Goal: Task Accomplishment & Management: Use online tool/utility

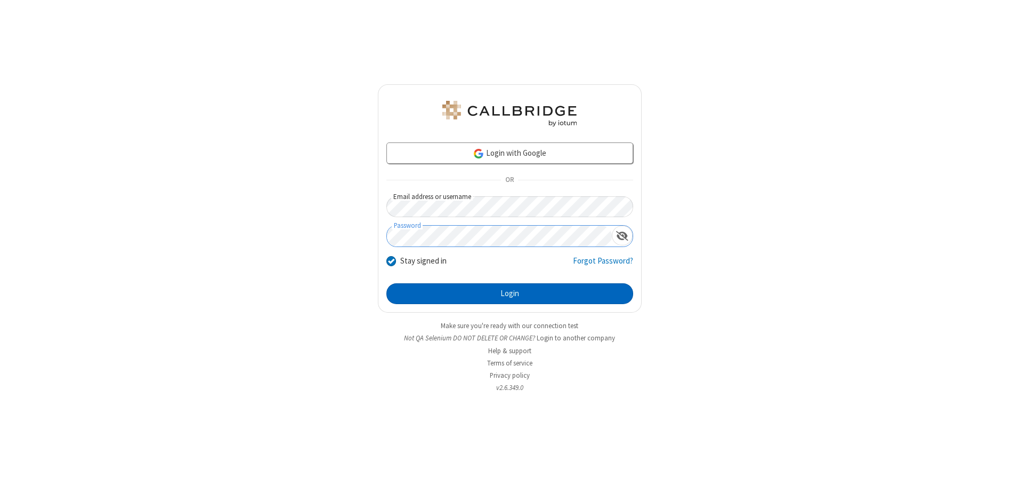
click at [510, 293] on button "Login" at bounding box center [510, 293] width 247 height 21
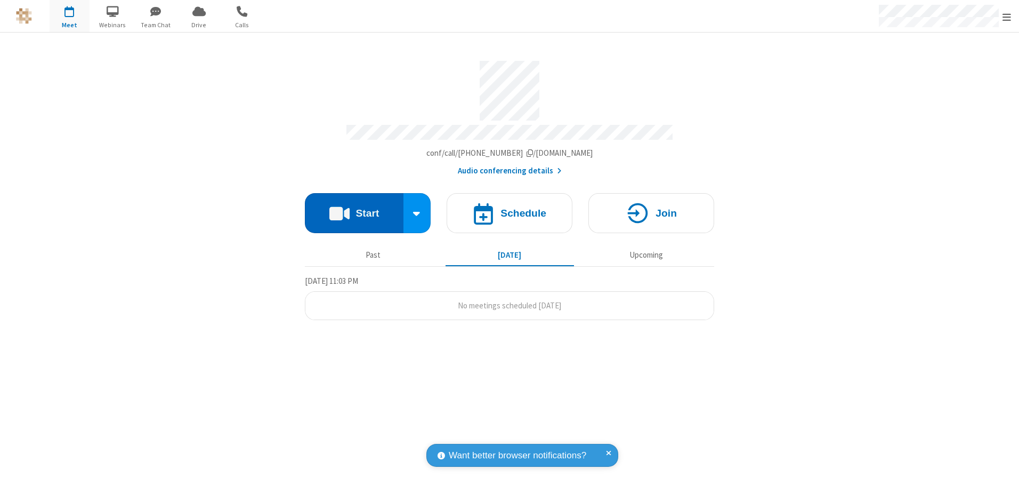
click at [354, 209] on button "Start" at bounding box center [354, 213] width 99 height 40
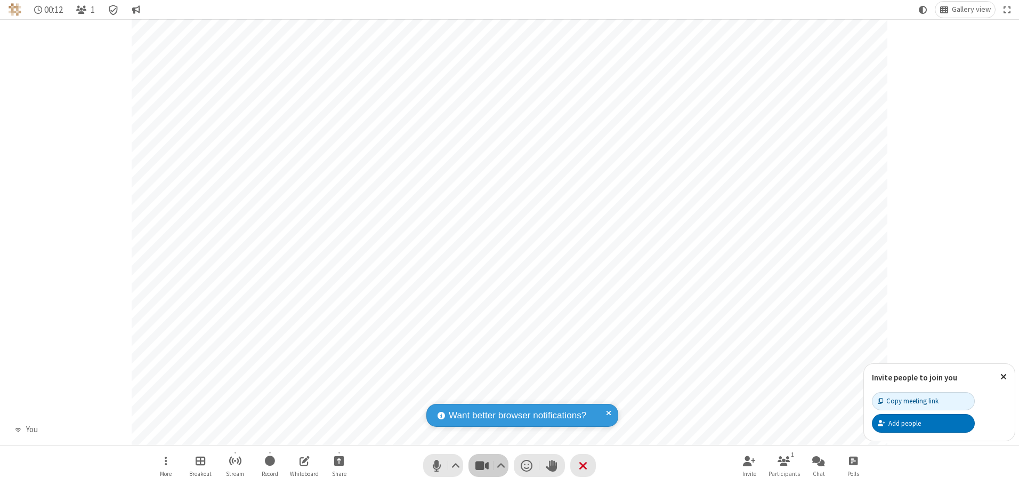
click at [482, 465] on span "Stop video (Alt+V)" at bounding box center [482, 464] width 16 height 15
click at [482, 465] on span "Start video (Alt+V)" at bounding box center [482, 464] width 16 height 15
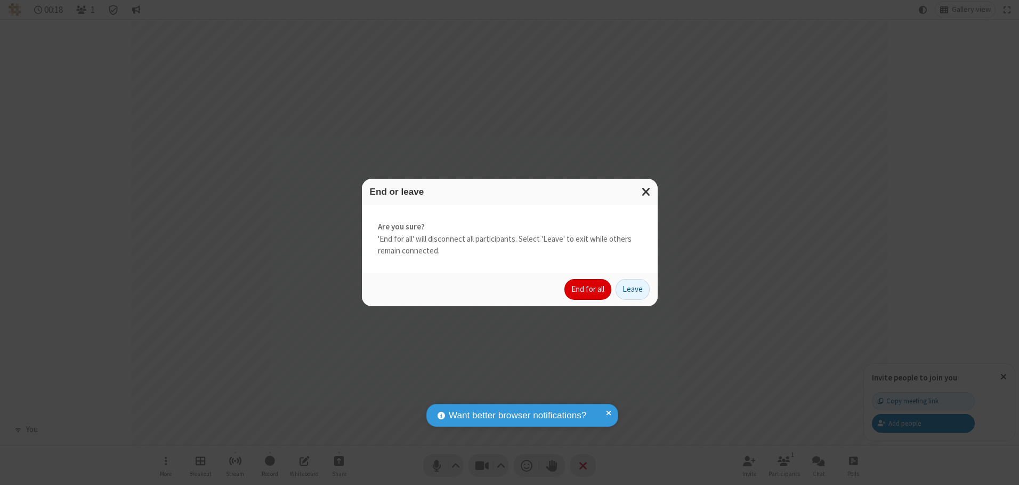
click at [589, 289] on button "End for all" at bounding box center [588, 289] width 47 height 21
